Goal: Task Accomplishment & Management: Manage account settings

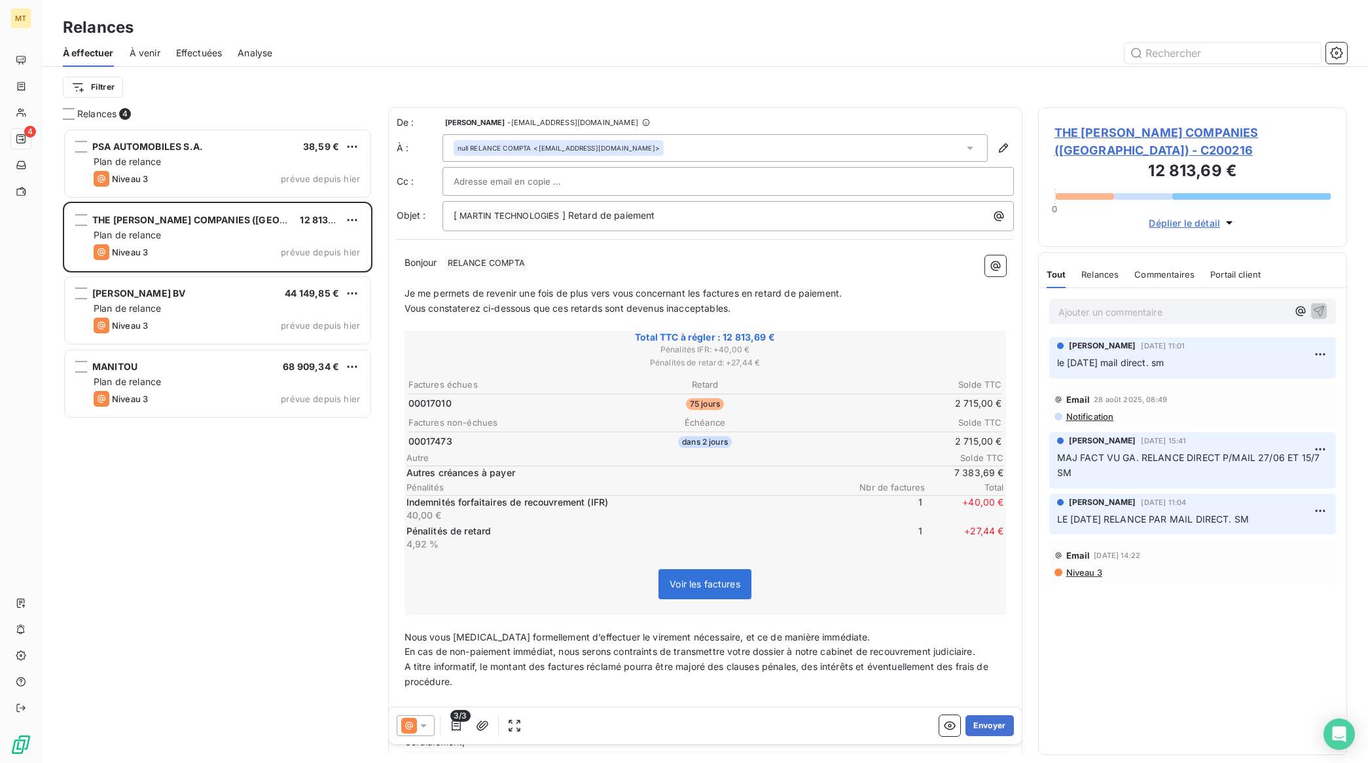
scroll to position [623, 297]
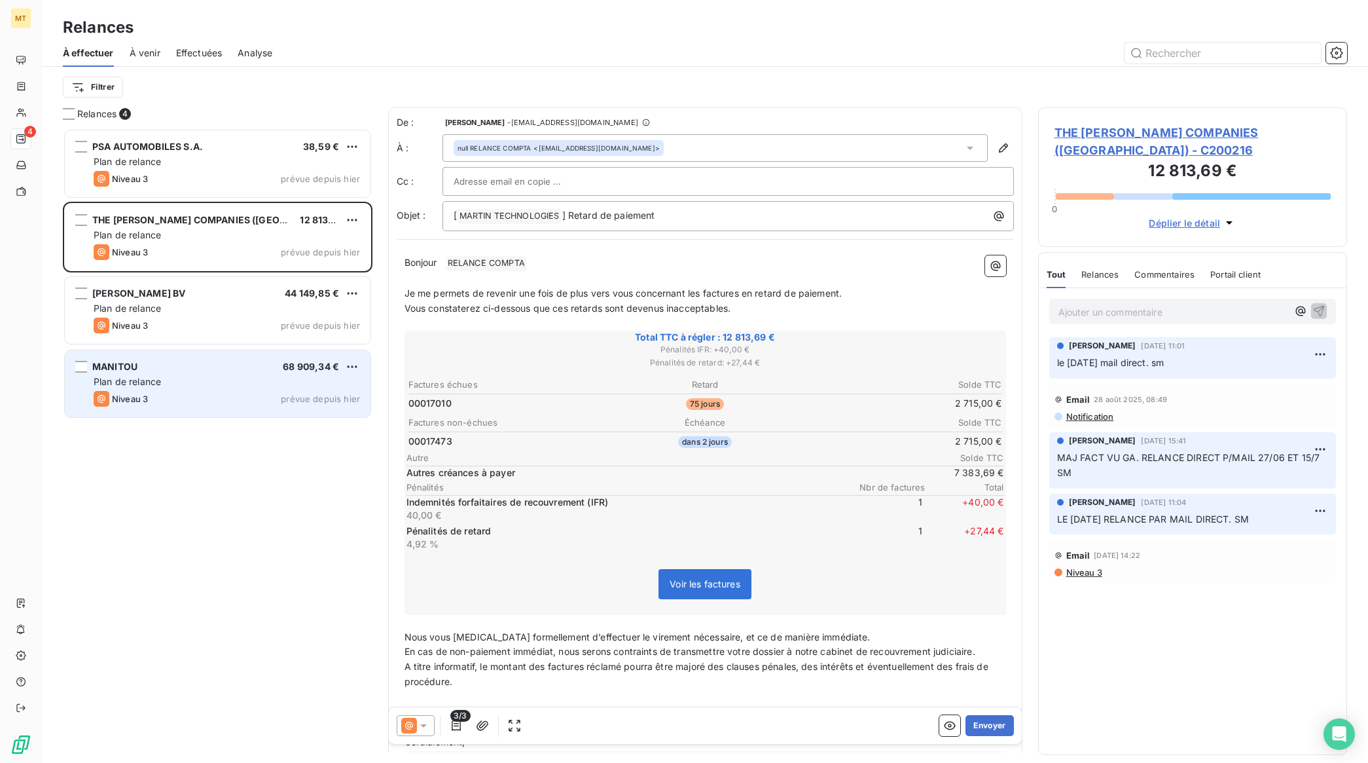
click at [204, 390] on div "MANITOU 68 909,34 € Plan de relance Niveau 3 prévue depuis [DATE]" at bounding box center [218, 383] width 306 height 67
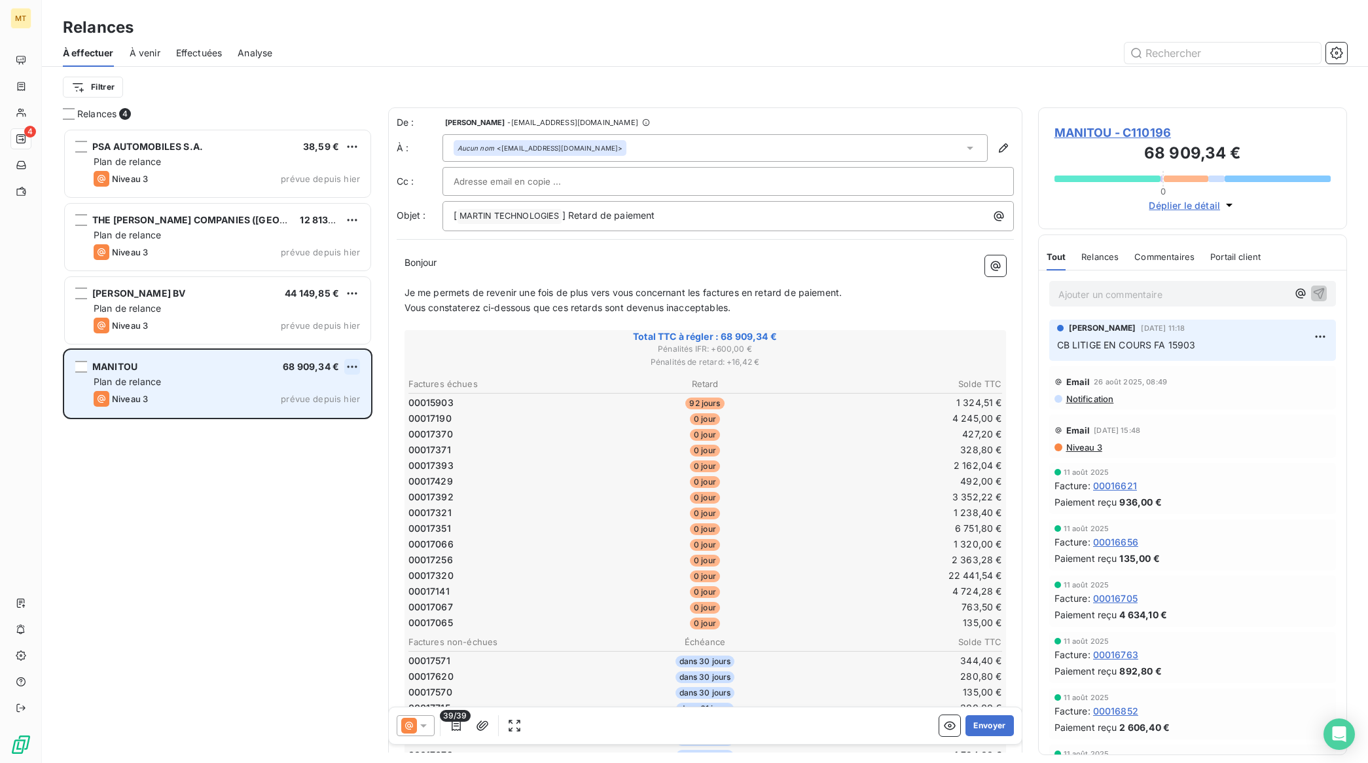
click at [348, 363] on html "MT 4 Relances À effectuer À venir Effectuées Analyse Filtrer Relances 4 PSA AUT…" at bounding box center [684, 381] width 1368 height 763
click at [312, 411] on div "Passer cette action" at bounding box center [295, 416] width 117 height 21
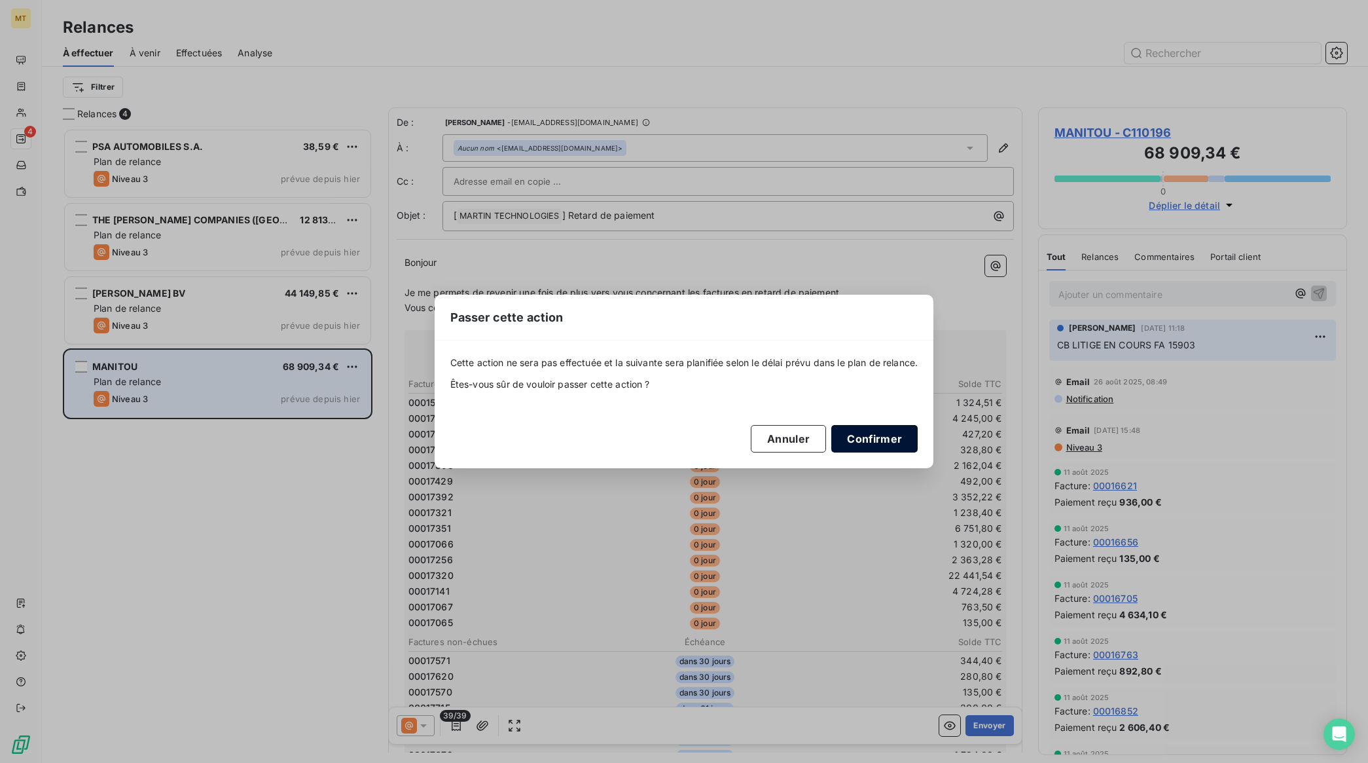
click at [885, 437] on button "Confirmer" at bounding box center [875, 439] width 86 height 28
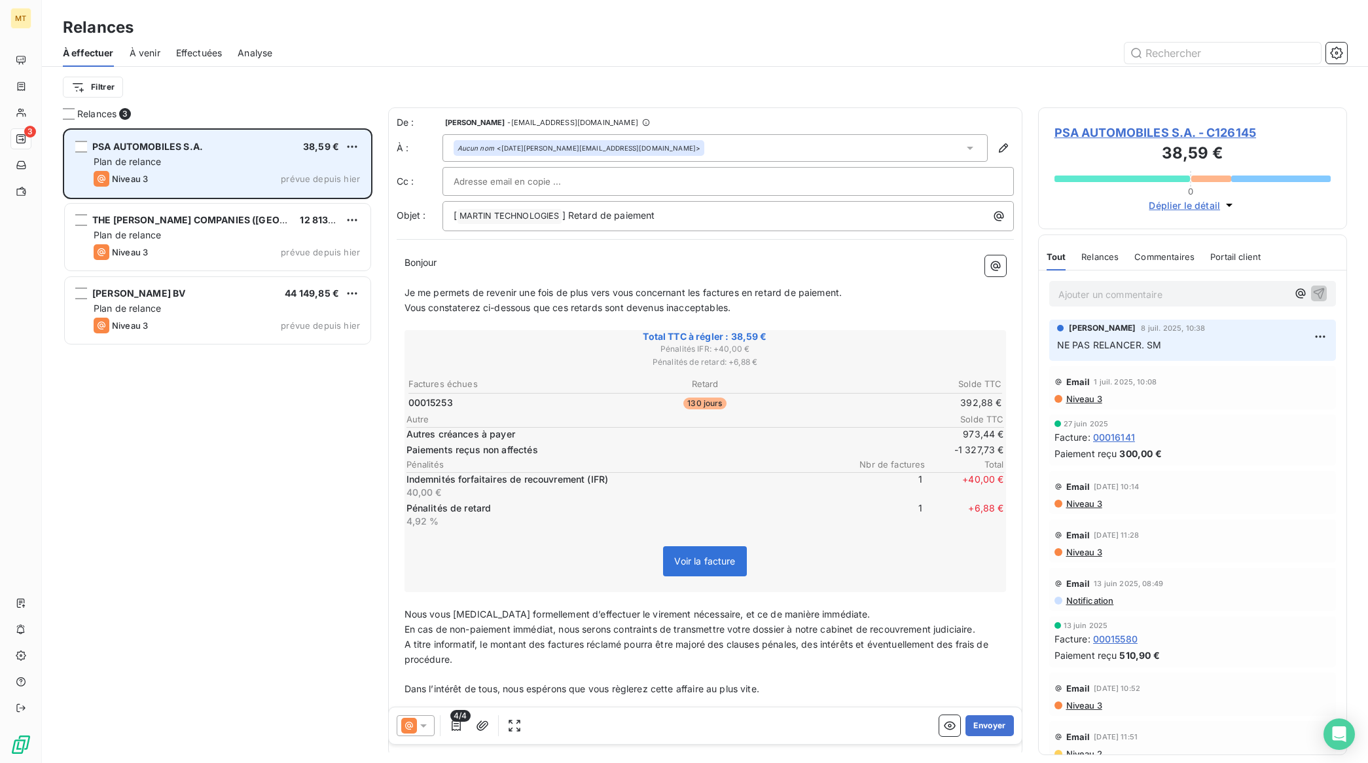
click at [204, 174] on div "Niveau 3 prévue depuis hier" at bounding box center [227, 179] width 266 height 16
click at [355, 151] on html "MT 3 Relances À effectuer À venir Effectuées Analyse Filtrer Relances 3 PSA AUT…" at bounding box center [684, 381] width 1368 height 763
click at [311, 195] on div "Passer cette action" at bounding box center [295, 196] width 117 height 21
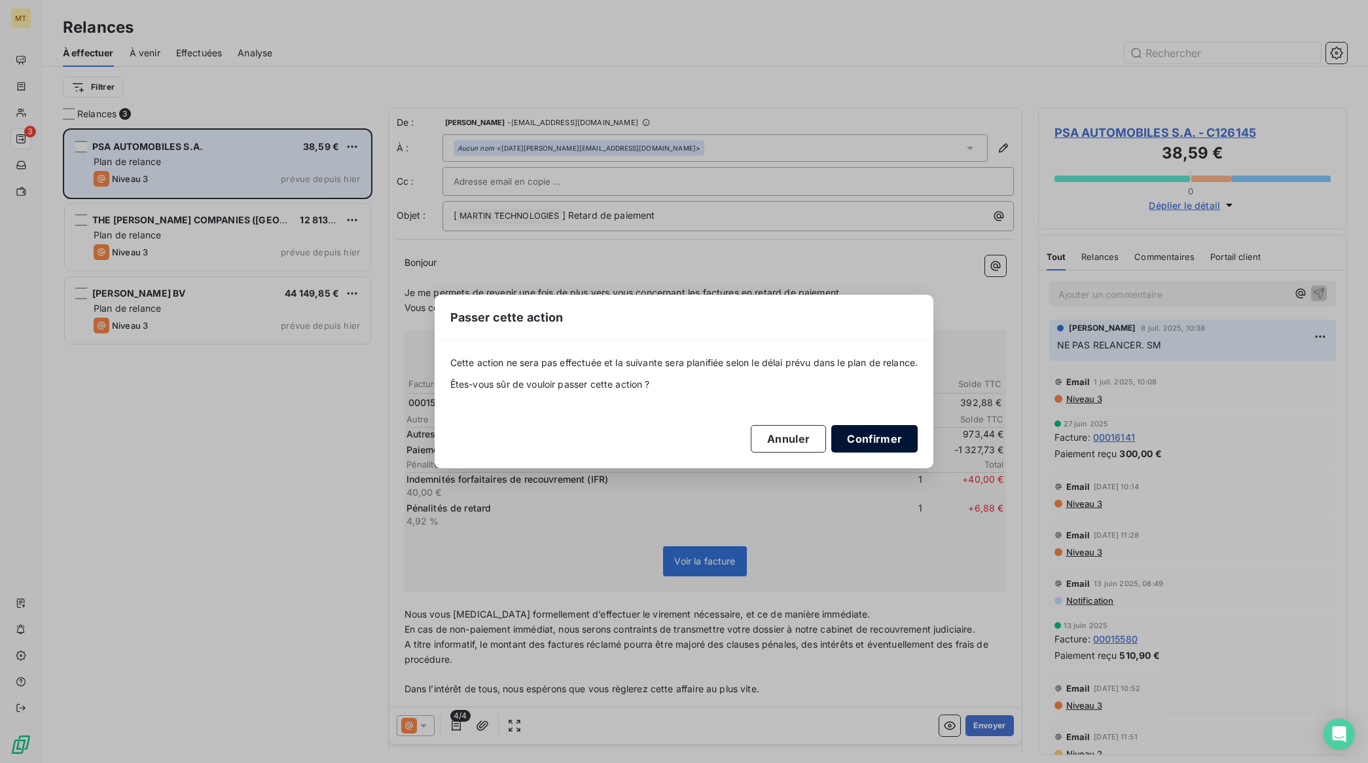
click at [909, 437] on button "Confirmer" at bounding box center [875, 439] width 86 height 28
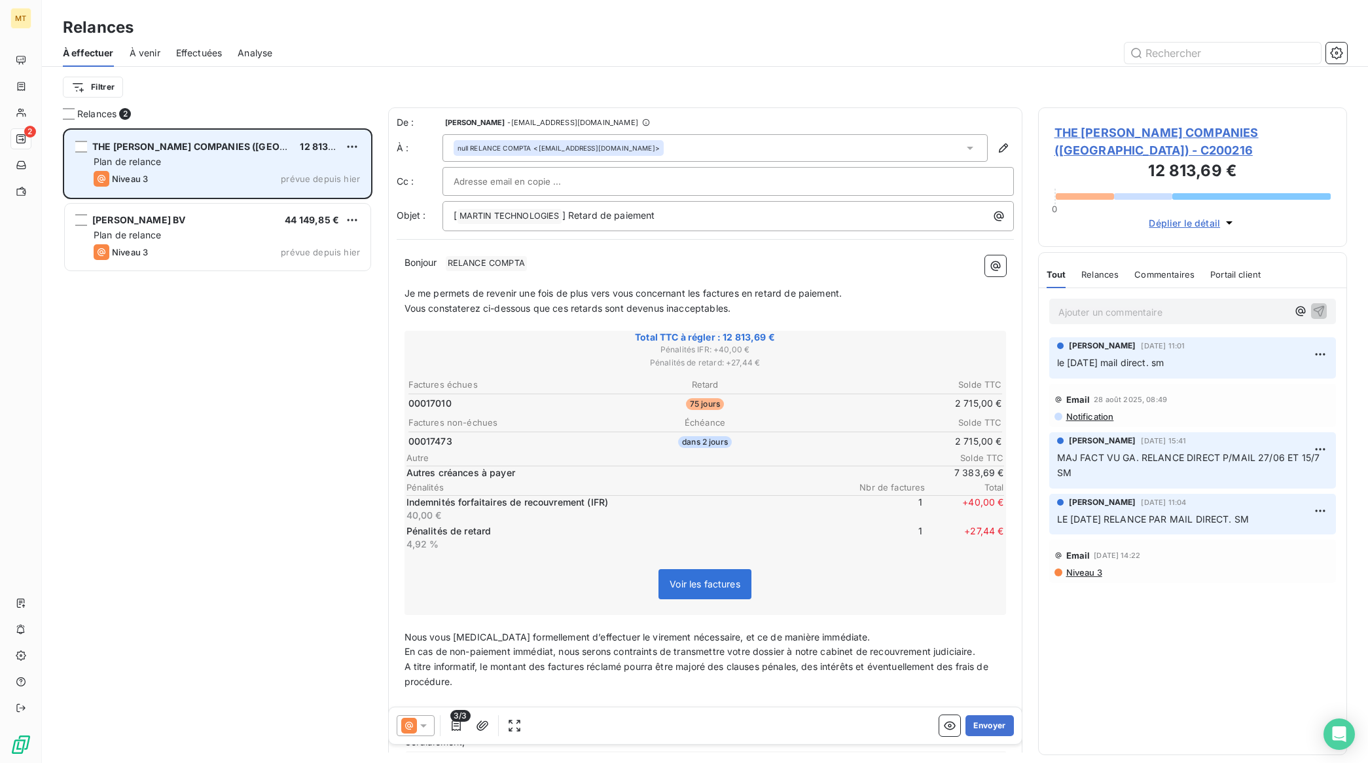
click at [215, 179] on div "Niveau 3 prévue depuis hier" at bounding box center [227, 179] width 266 height 16
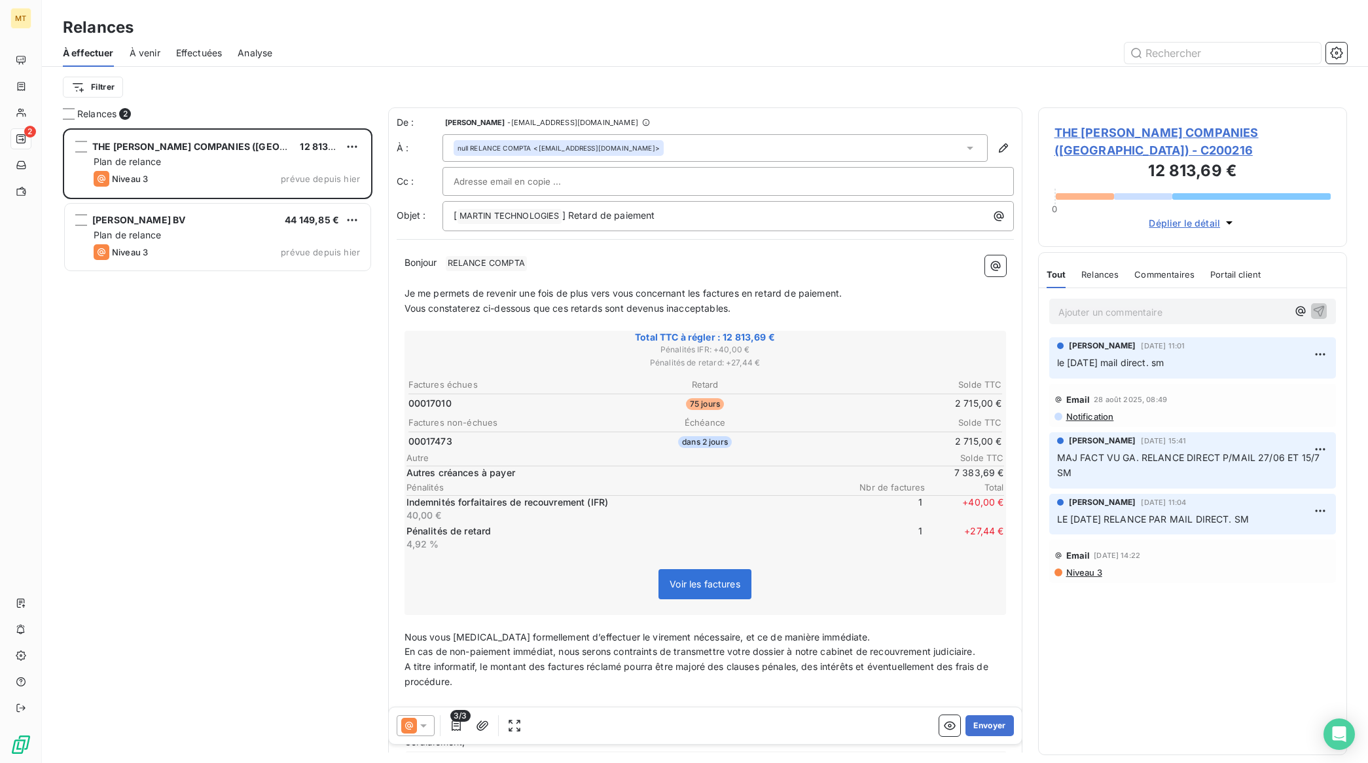
click at [1161, 315] on p "Ajouter un commentaire ﻿" at bounding box center [1174, 312] width 230 height 16
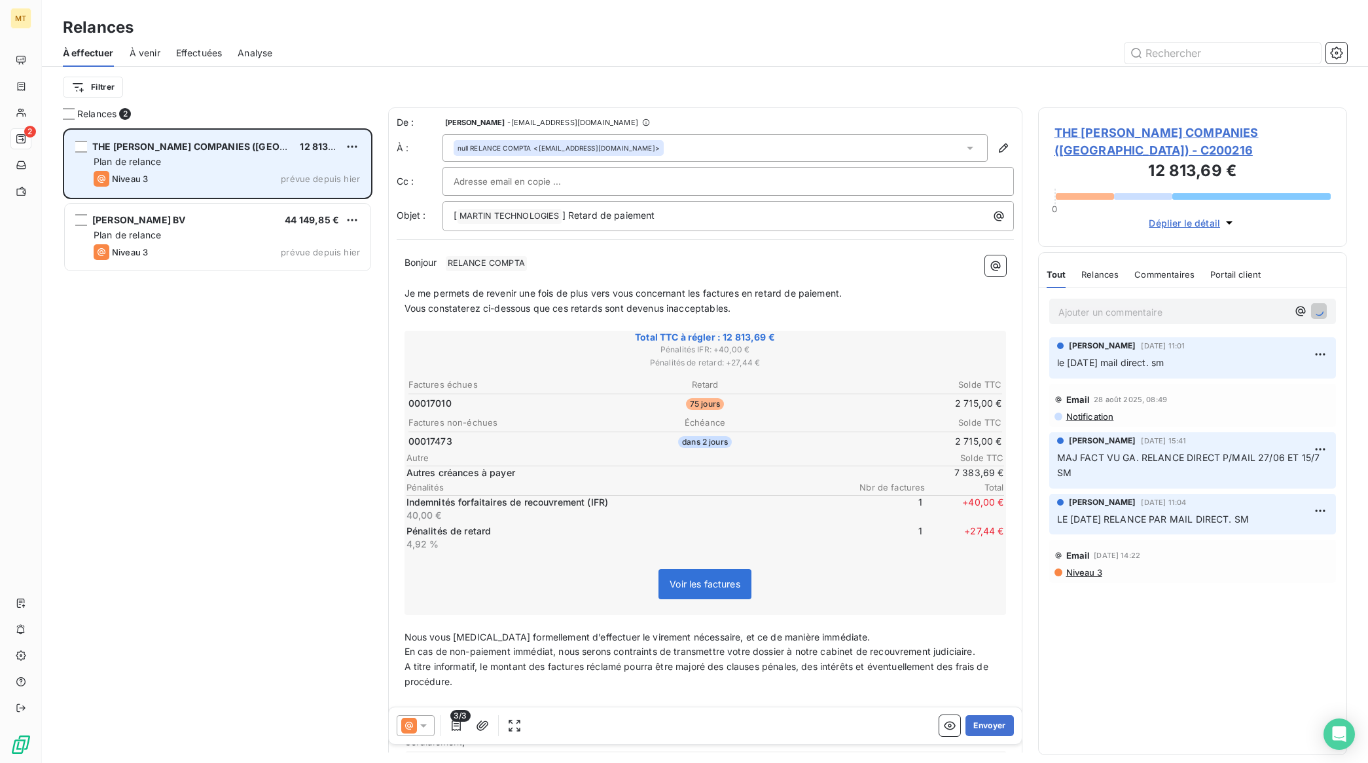
click at [264, 171] on div "Niveau 3 prévue depuis hier" at bounding box center [227, 179] width 266 height 16
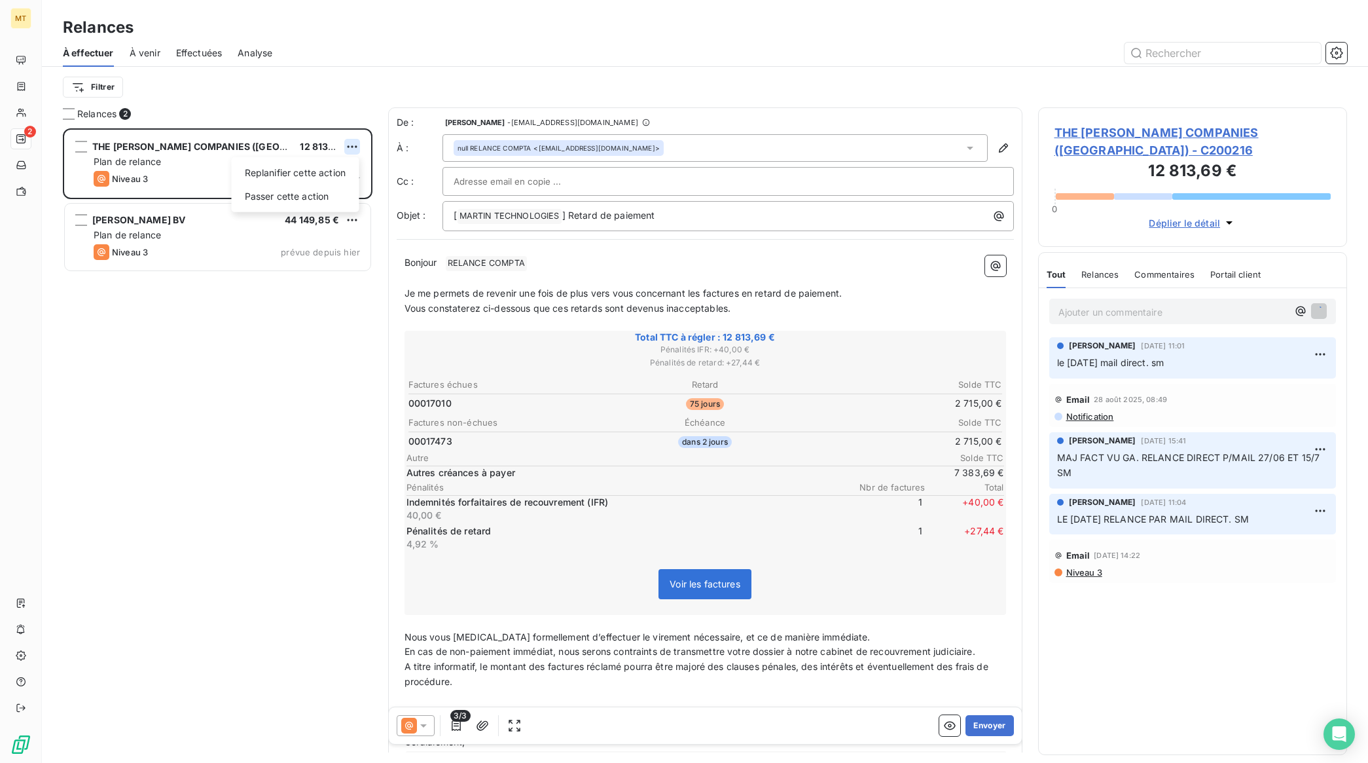
click at [346, 144] on html "MT 2 Relances À effectuer À venir Effectuées Analyse Filtrer Relances 2 THE [PE…" at bounding box center [684, 381] width 1368 height 763
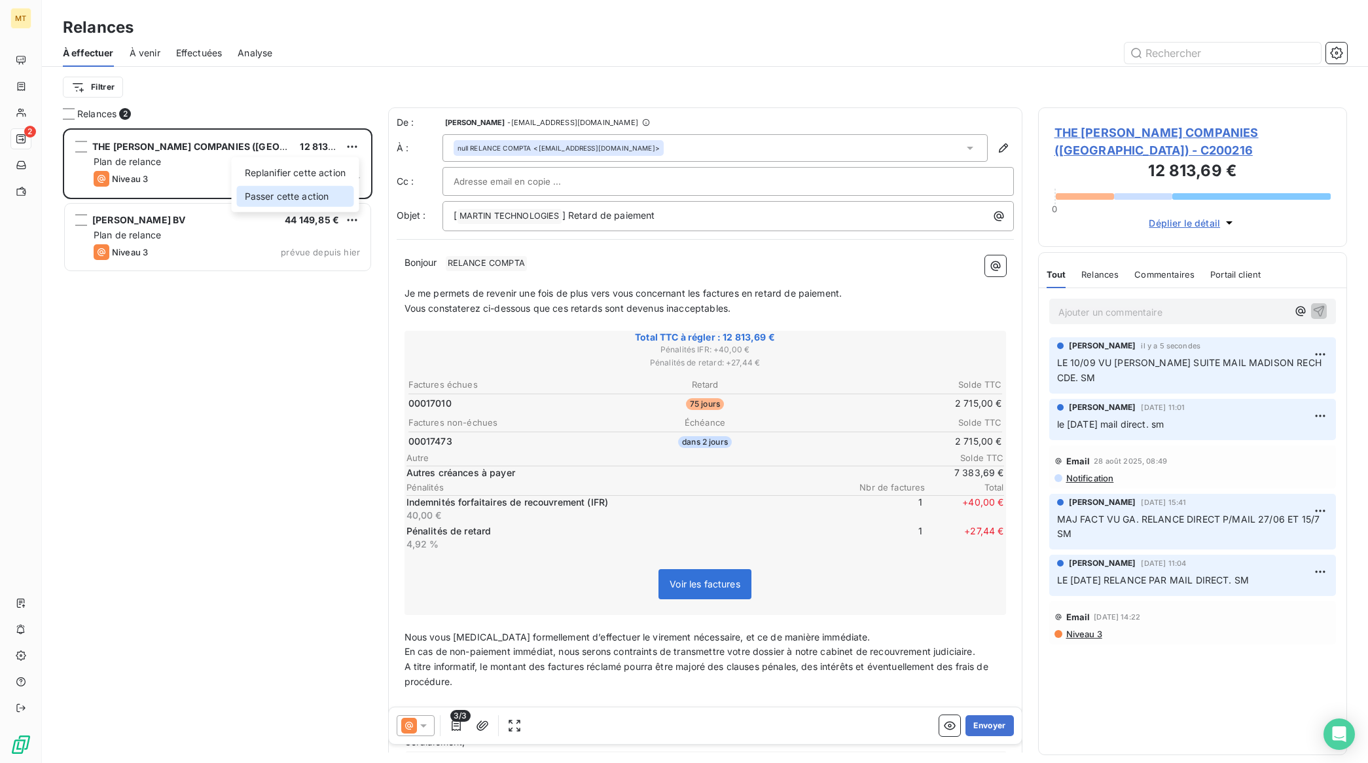
click at [292, 194] on div "Passer cette action" at bounding box center [295, 196] width 117 height 21
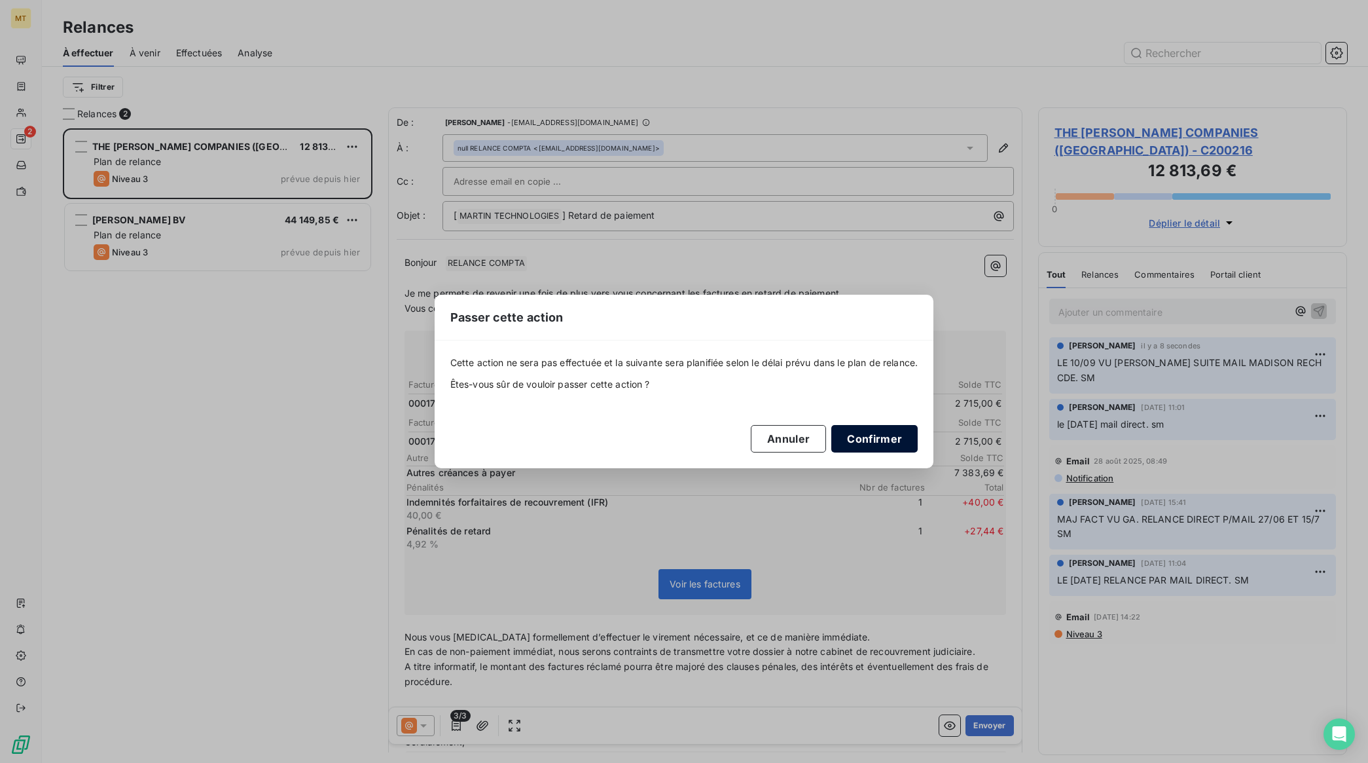
click at [898, 443] on button "Confirmer" at bounding box center [875, 439] width 86 height 28
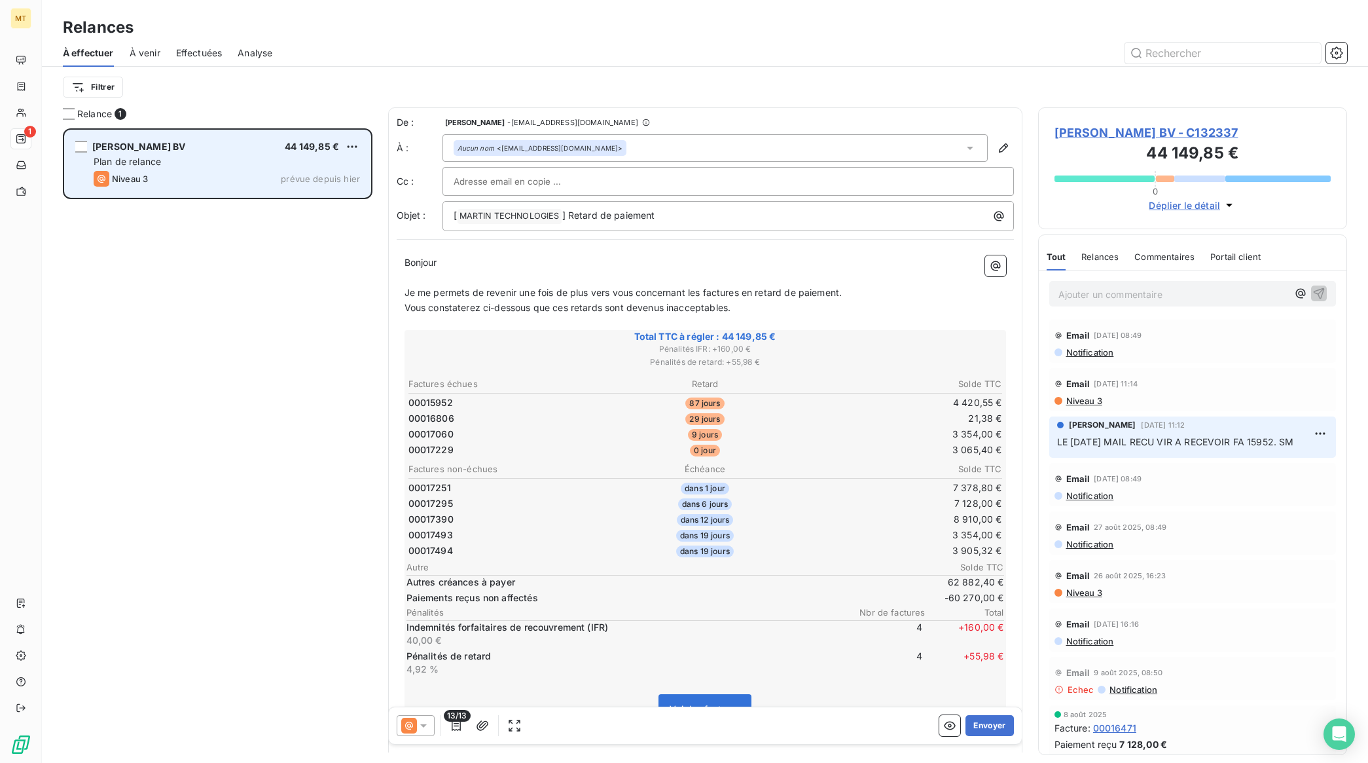
click at [194, 168] on div "Plan de relance" at bounding box center [227, 161] width 266 height 13
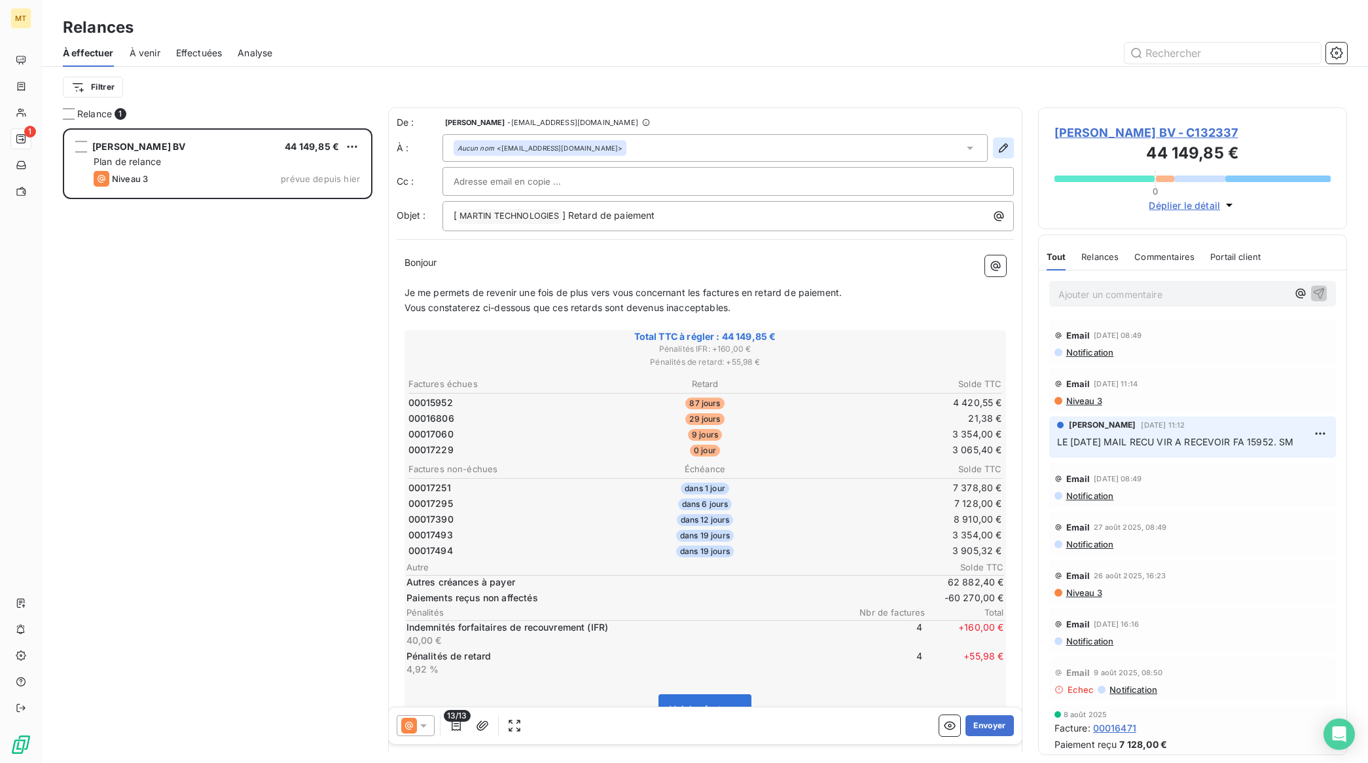
click at [997, 145] on icon "button" at bounding box center [1003, 147] width 13 height 13
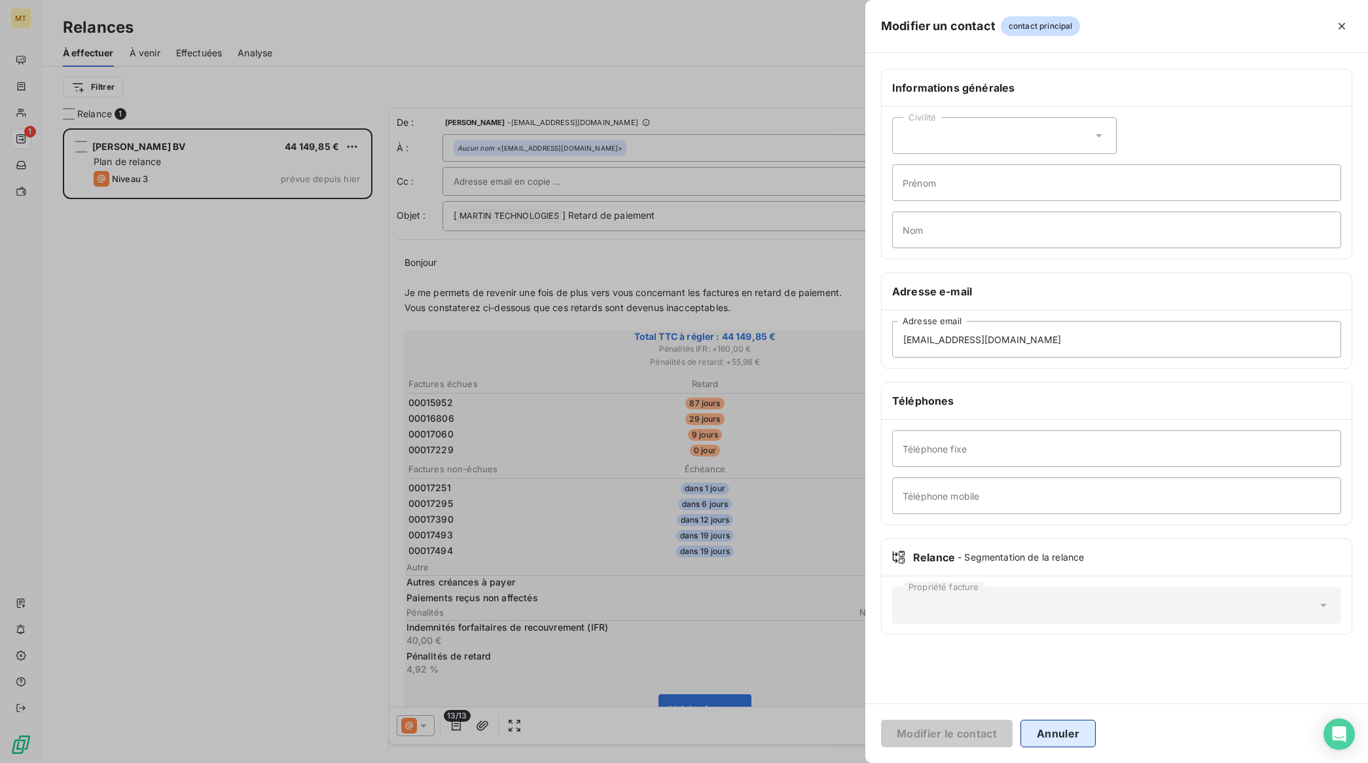
click at [1046, 727] on button "Annuler" at bounding box center [1058, 734] width 75 height 28
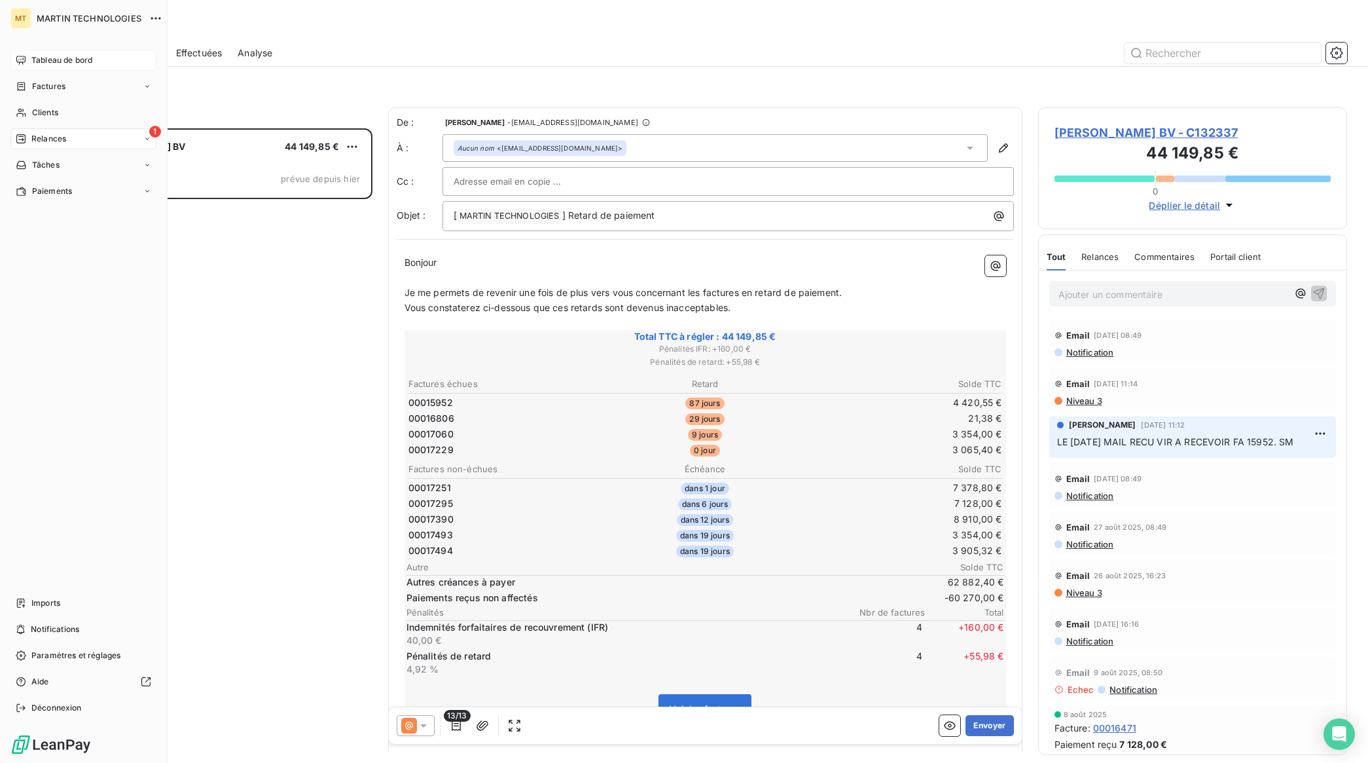
click at [25, 54] on div "Tableau de bord" at bounding box center [83, 60] width 146 height 21
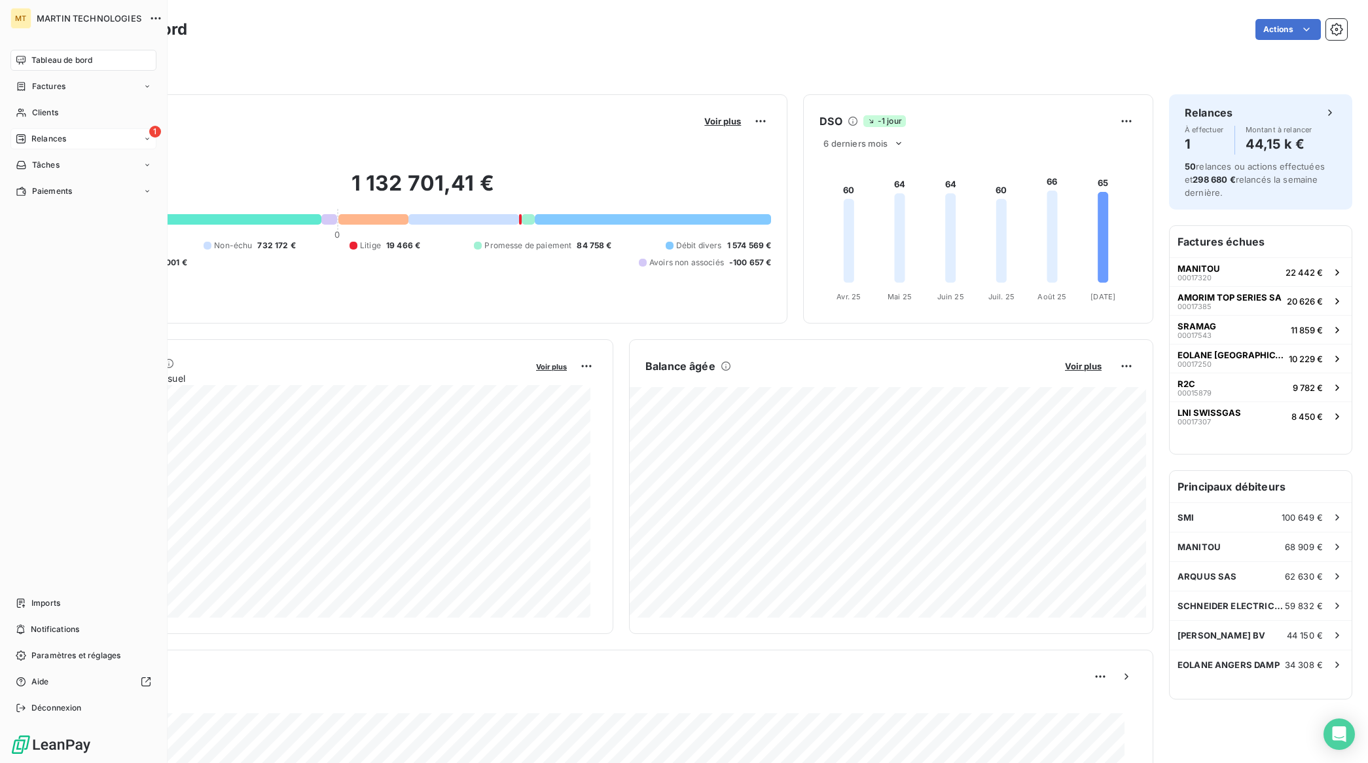
click at [53, 136] on span "Relances" at bounding box center [48, 139] width 35 height 12
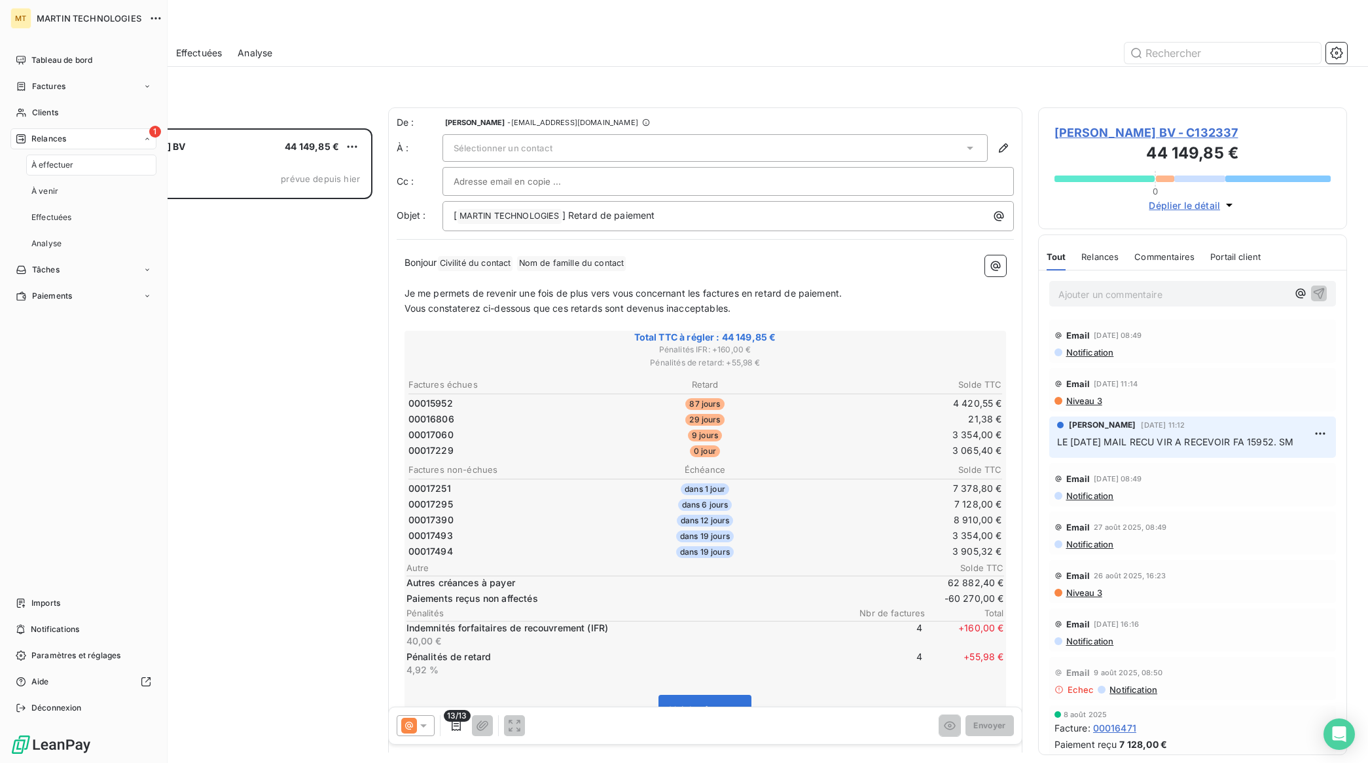
scroll to position [623, 297]
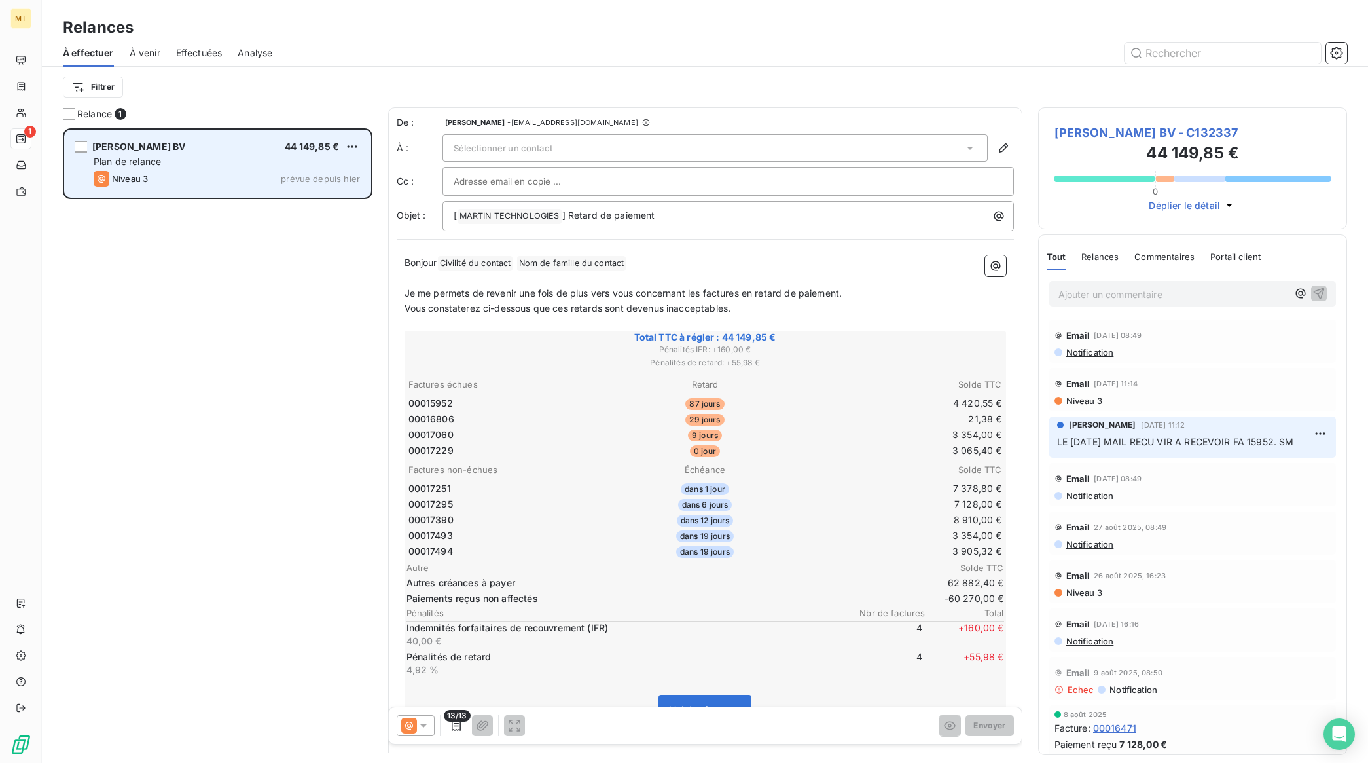
click at [220, 169] on div "[PERSON_NAME] BV 44 149,85 € Plan de relance Niveau 3 prévue depuis [DATE]" at bounding box center [218, 163] width 306 height 67
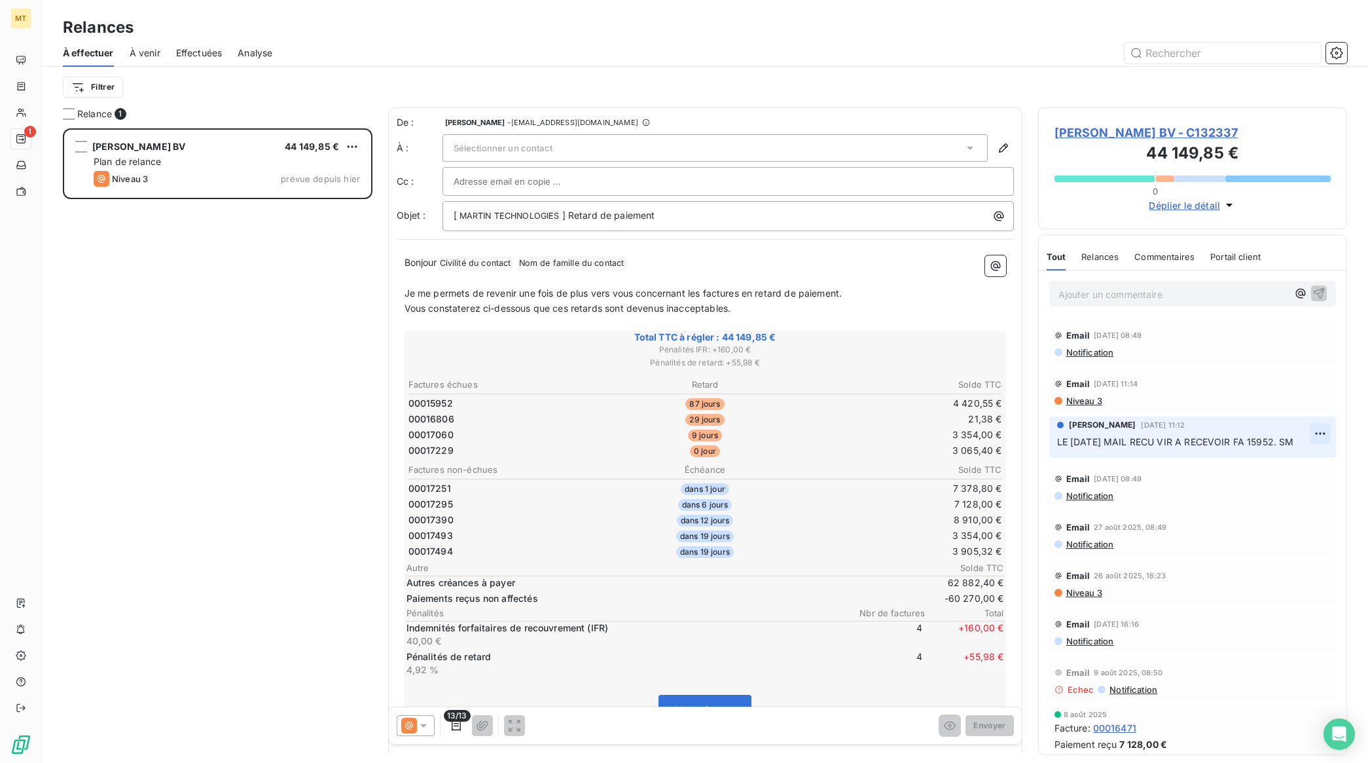
click at [1310, 432] on html "MT 1 Relances À effectuer À venir Effectuées Analyse Filtrer Relance 1 [PERSON_…" at bounding box center [684, 381] width 1368 height 763
click at [1270, 479] on div "Supprimer" at bounding box center [1276, 486] width 73 height 21
